Goal: Subscribe to service/newsletter

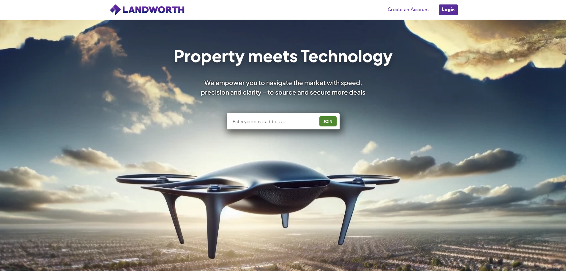
click at [256, 122] on input "text" at bounding box center [273, 121] width 83 height 6
type input "[PERSON_NAME][EMAIL_ADDRESS][DOMAIN_NAME]"
click at [332, 121] on div "JOIN" at bounding box center [328, 121] width 14 height 10
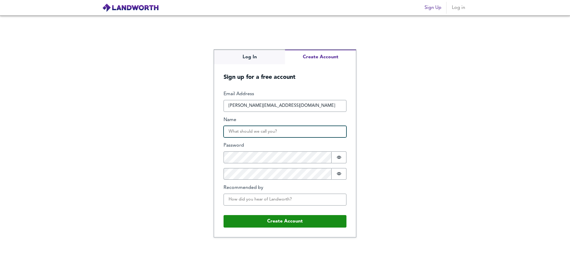
click at [311, 132] on input "Name" at bounding box center [285, 132] width 123 height 12
drag, startPoint x: 265, startPoint y: 130, endPoint x: 248, endPoint y: 132, distance: 16.7
click at [248, 132] on input "Charlotte Hughes" at bounding box center [285, 132] width 123 height 12
type input "Charlotte"
